Goal: Book appointment/travel/reservation

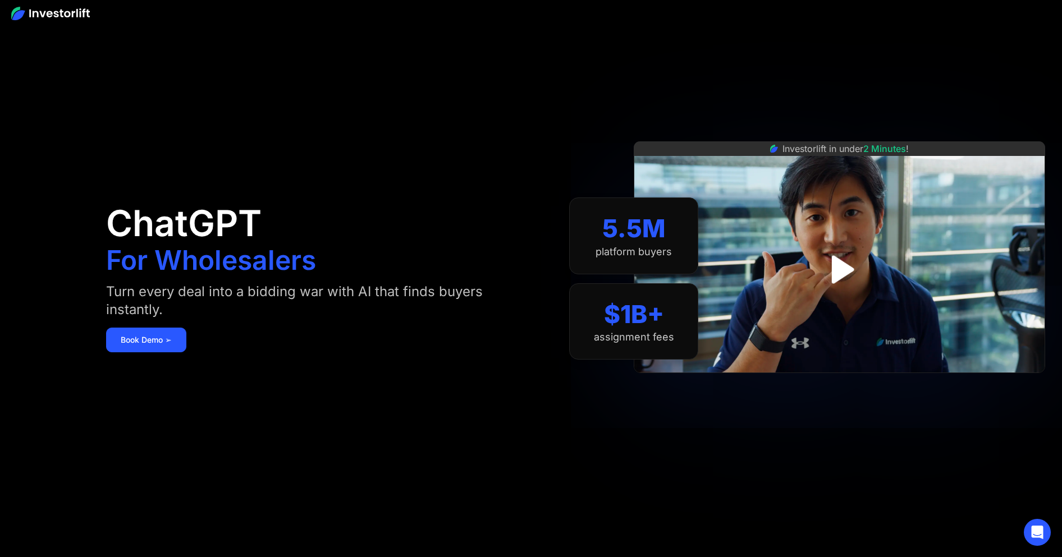
click at [27, 7] on img at bounding box center [50, 13] width 79 height 13
click at [57, 13] on img at bounding box center [50, 13] width 79 height 13
click at [852, 277] on img "open lightbox" at bounding box center [839, 269] width 69 height 69
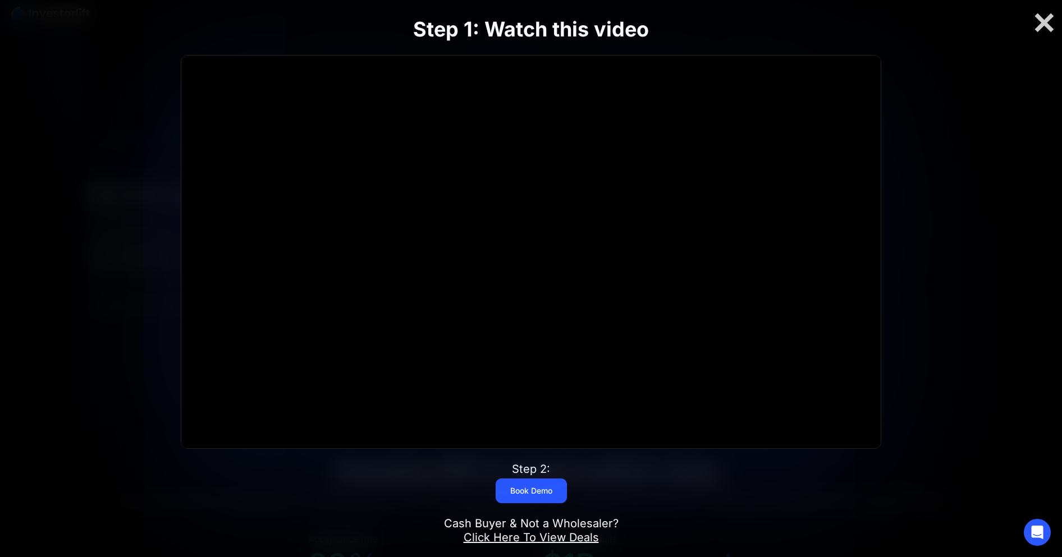
scroll to position [5110, 0]
click at [1039, 24] on div at bounding box center [1044, 23] width 36 height 24
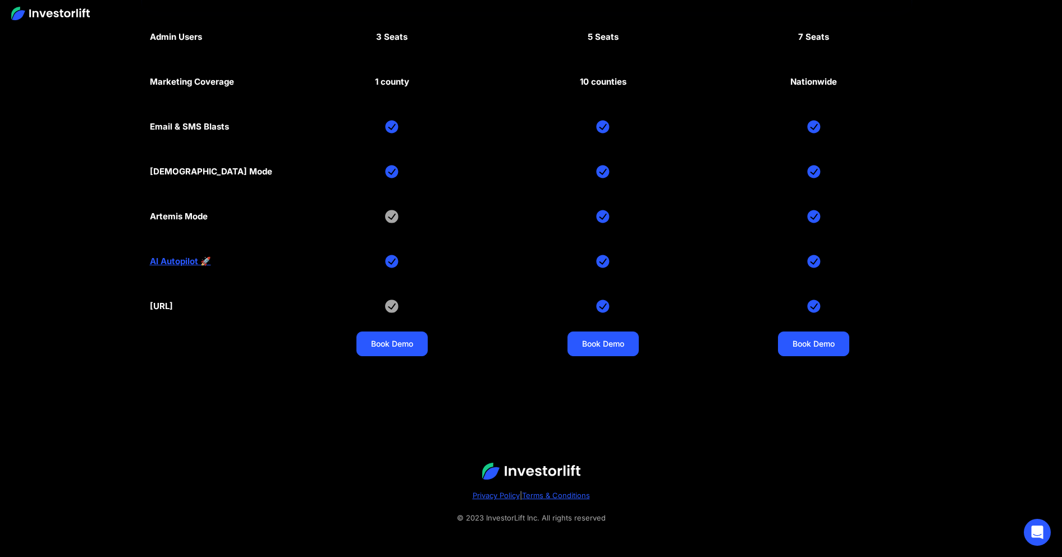
scroll to position [6030, 0]
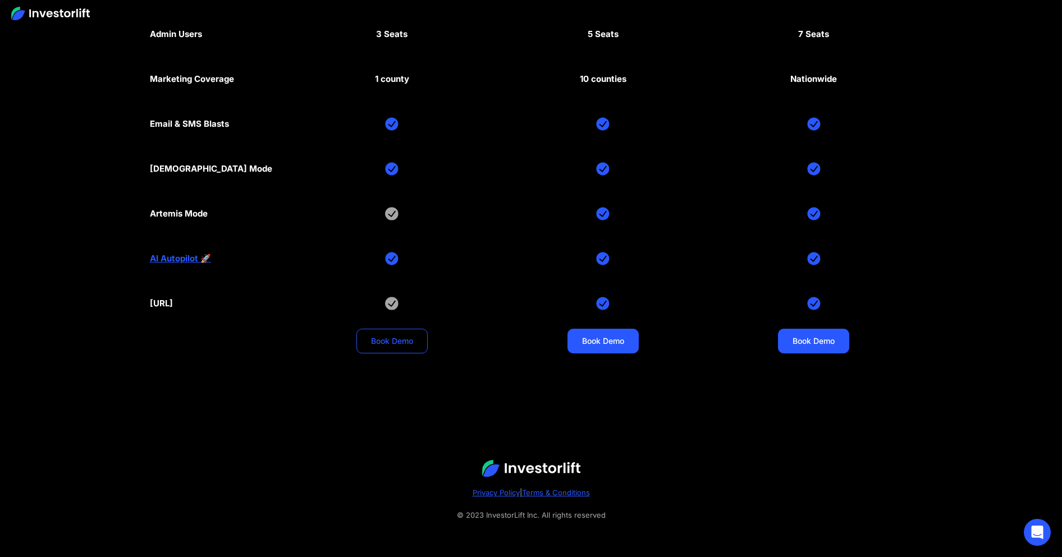
click at [407, 339] on link "Book Demo" at bounding box center [391, 341] width 71 height 25
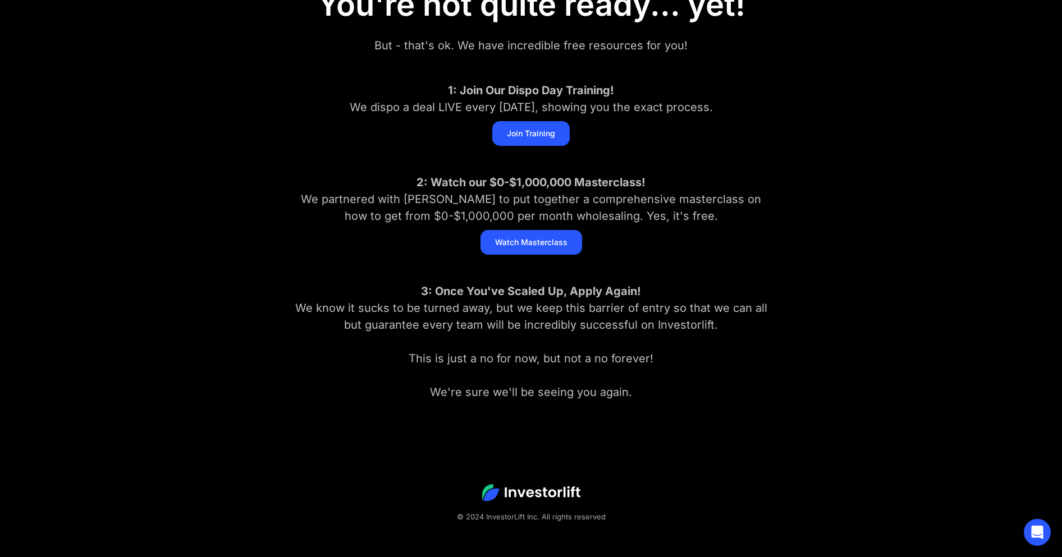
scroll to position [171, 0]
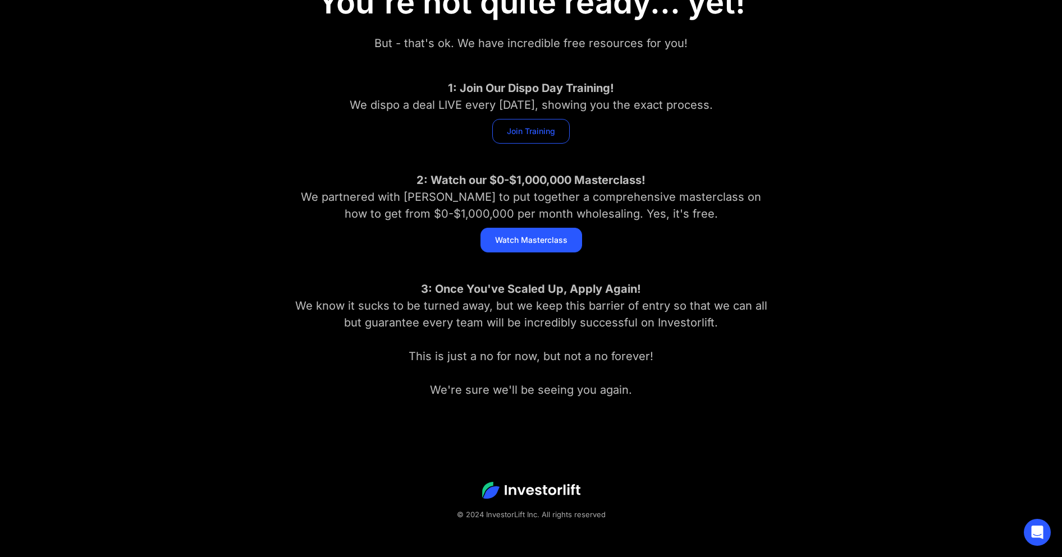
click at [549, 129] on link "Join Training" at bounding box center [530, 131] width 77 height 25
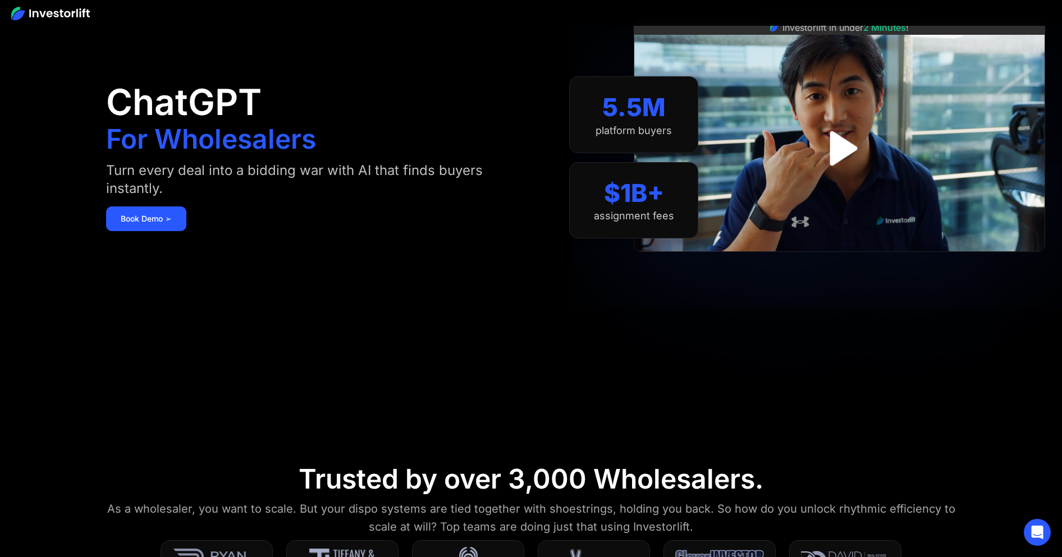
scroll to position [352, 0]
